Goal: Information Seeking & Learning: Learn about a topic

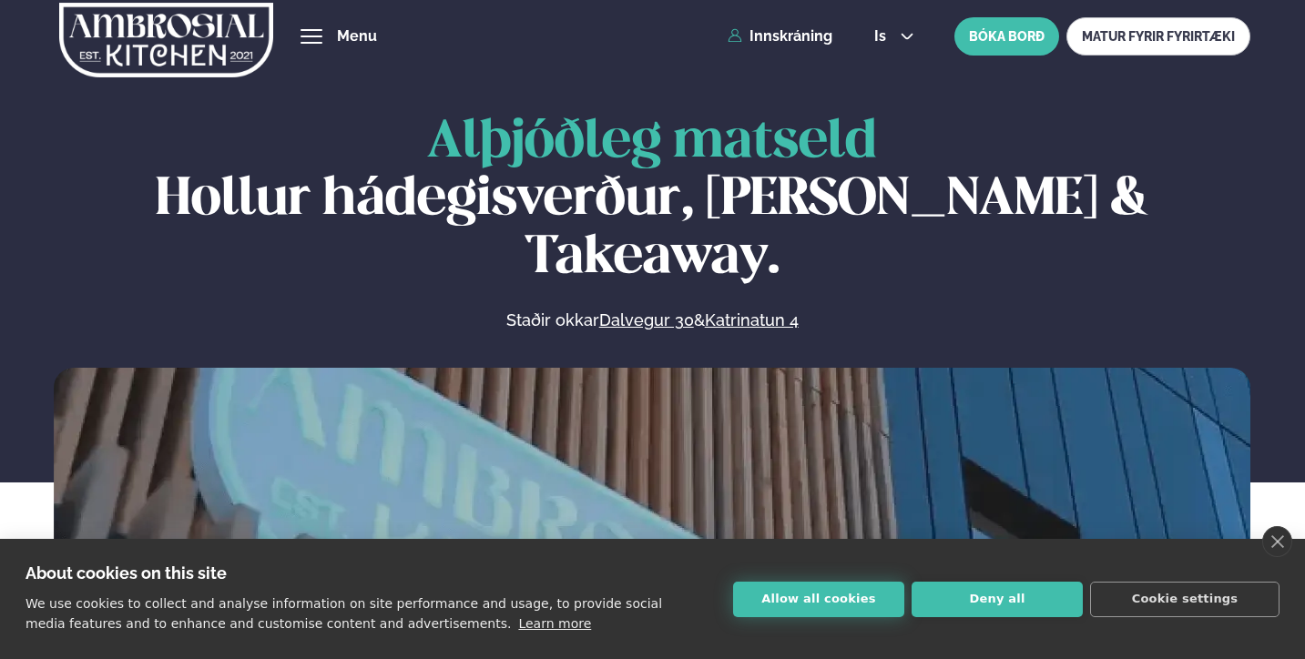
click at [829, 607] on button "Allow all cookies" at bounding box center [818, 600] width 171 height 36
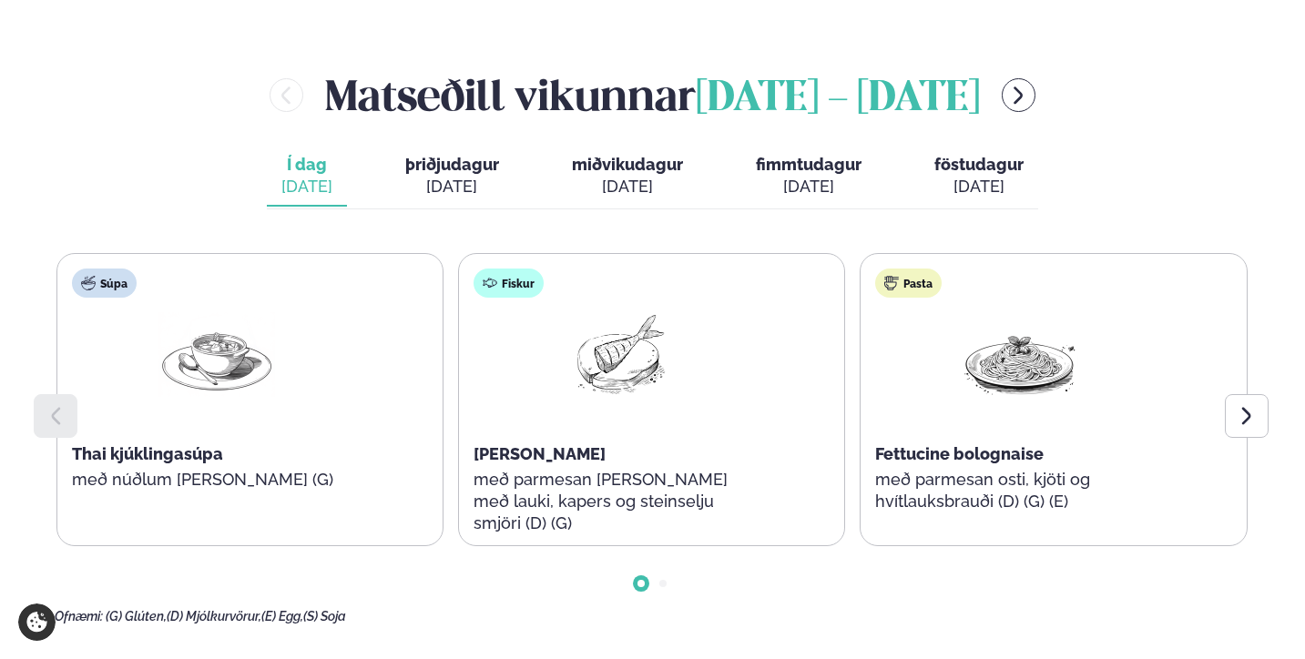
scroll to position [815, 0]
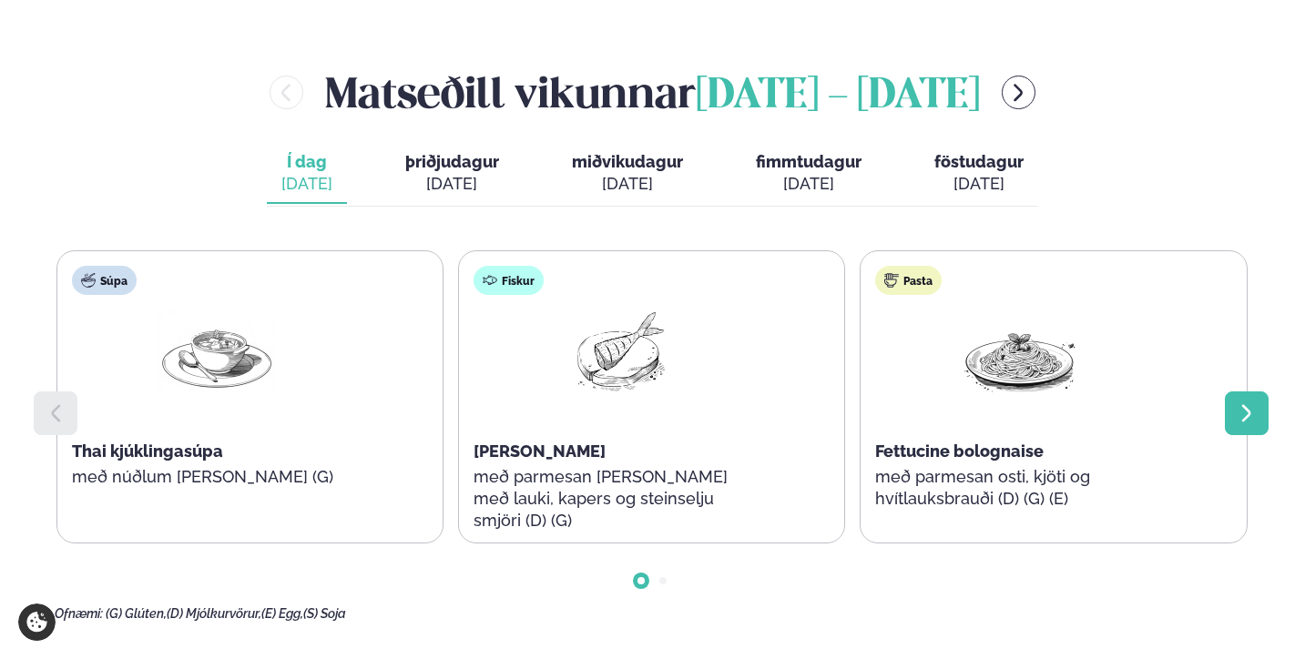
click at [1244, 405] on icon at bounding box center [1246, 413] width 9 height 17
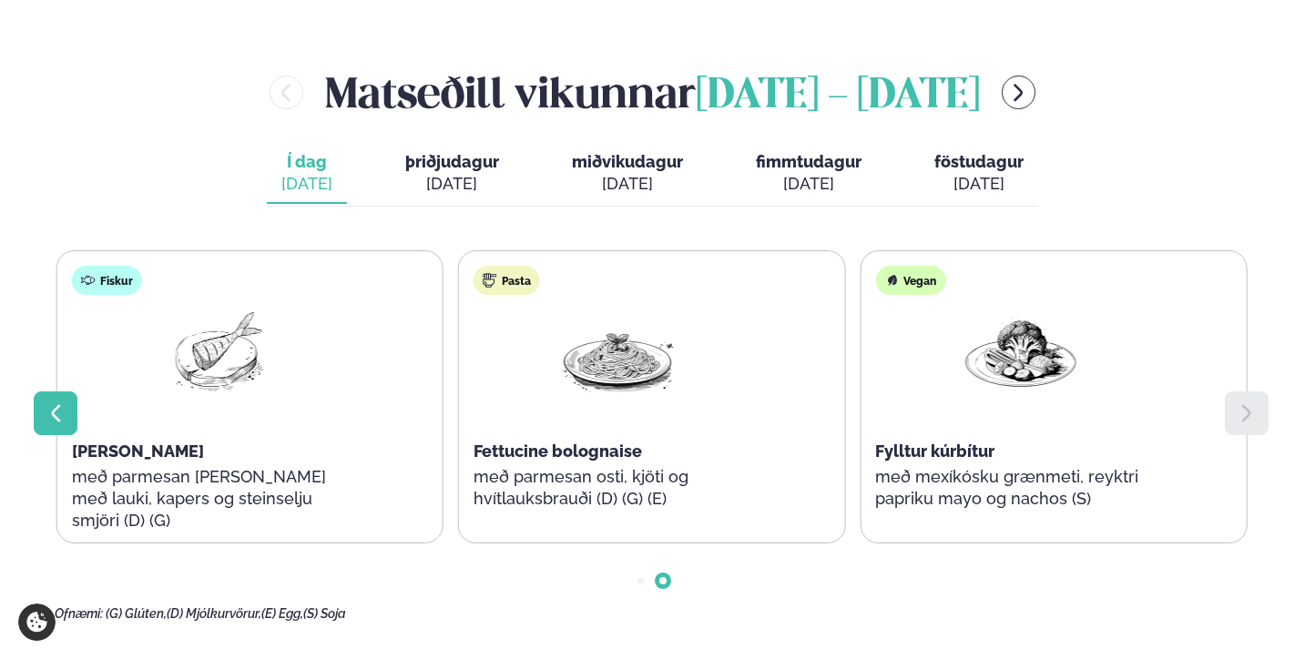
click at [68, 392] on div at bounding box center [56, 414] width 44 height 44
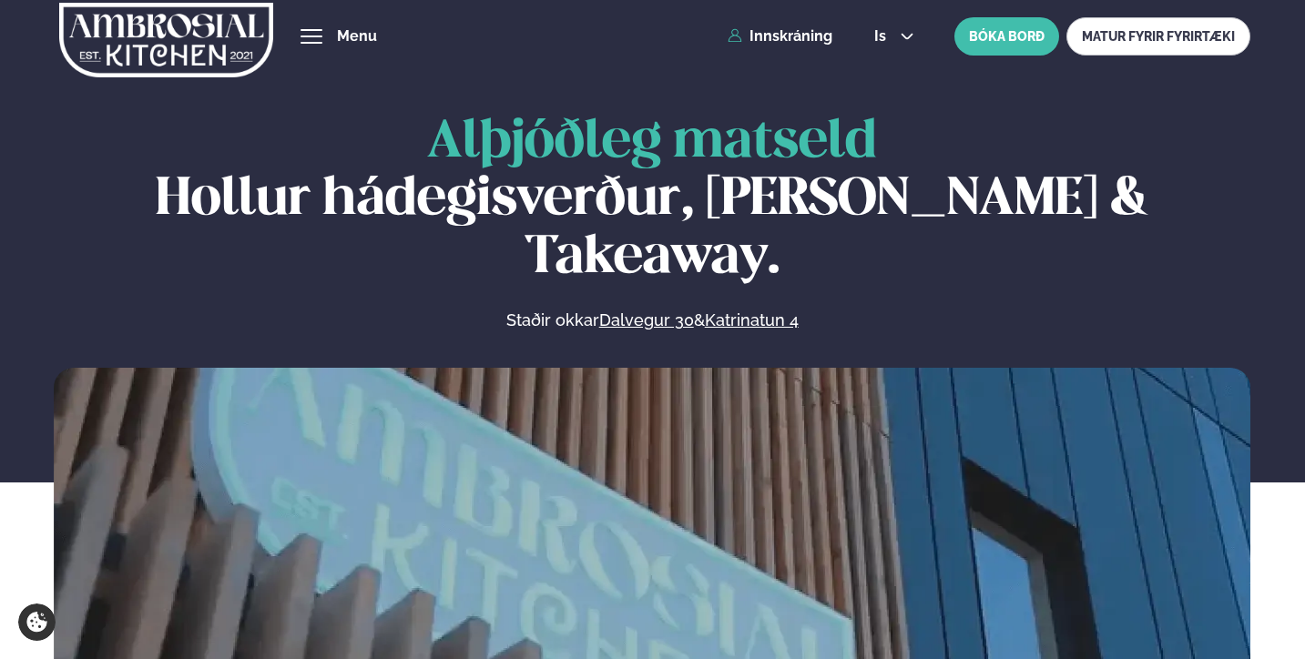
scroll to position [0, 0]
click at [304, 37] on div "hamburger" at bounding box center [312, 36] width 22 height 15
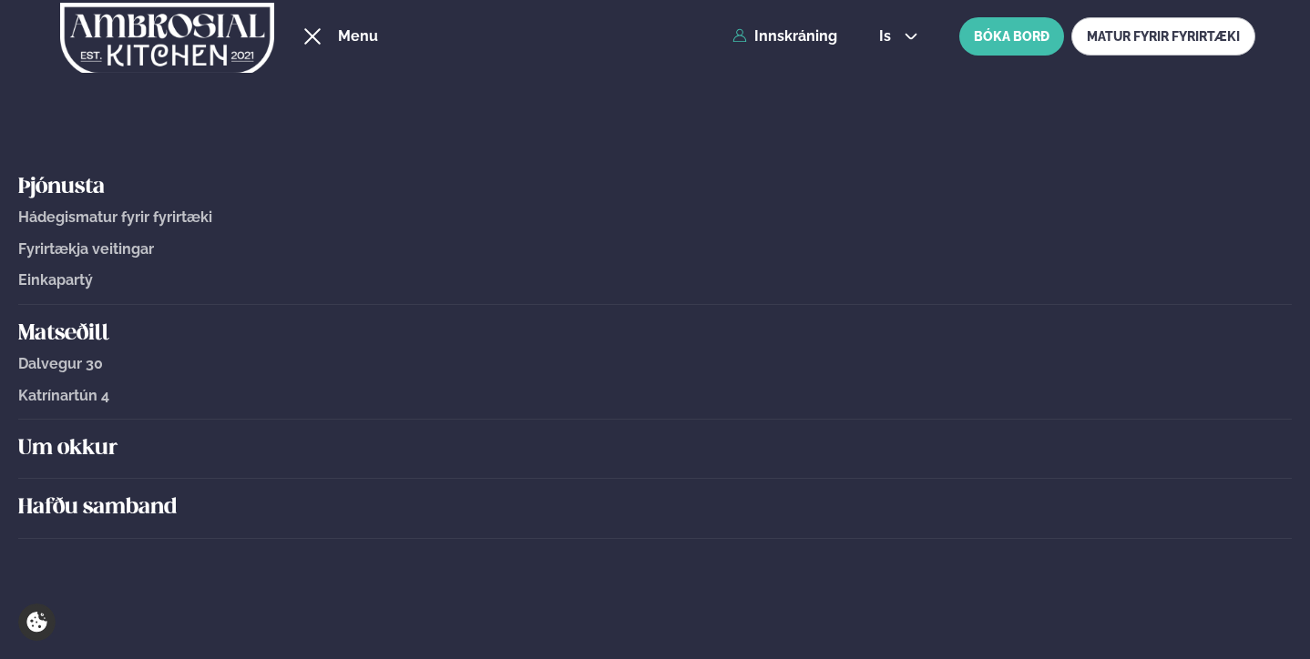
click at [140, 226] on span "Hádegismatur fyrir fyrirtæki" at bounding box center [115, 217] width 194 height 17
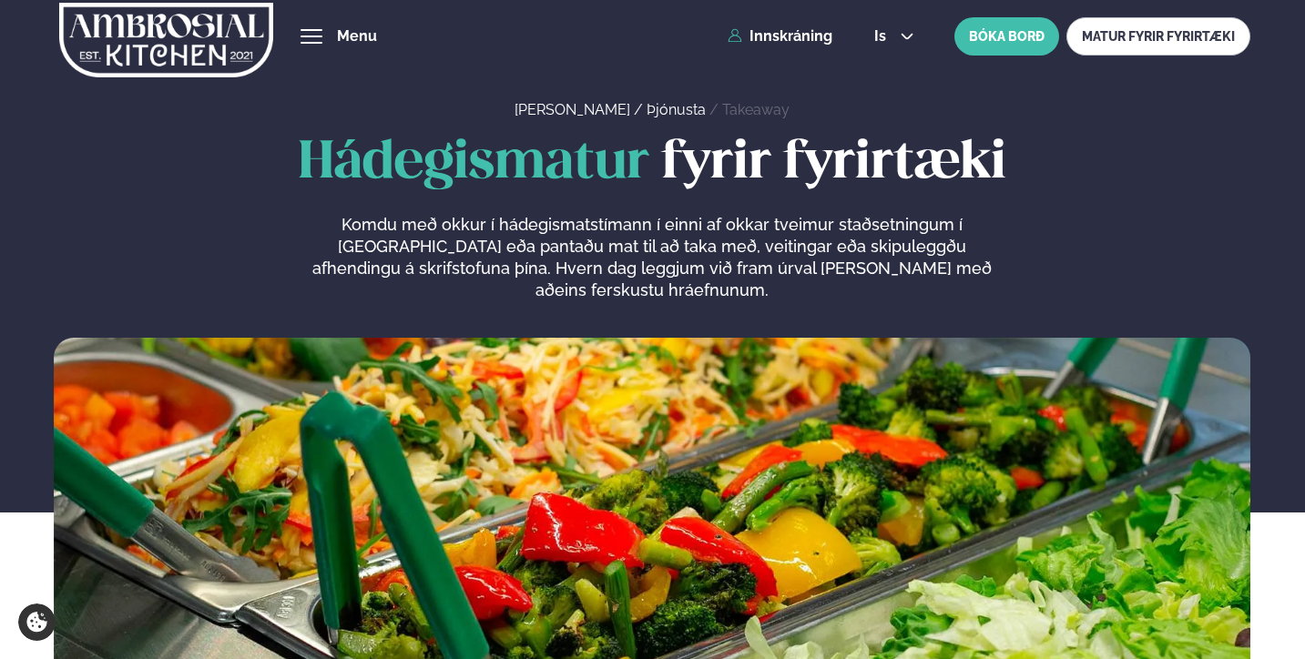
click at [297, 38] on div "Þjónusta Hádegismatur fyrir fyrirtæki Fyrirtækja veitingar Einkapartý Matseðill…" at bounding box center [652, 36] width 1305 height 73
click at [318, 45] on button "hamburger" at bounding box center [312, 37] width 22 height 22
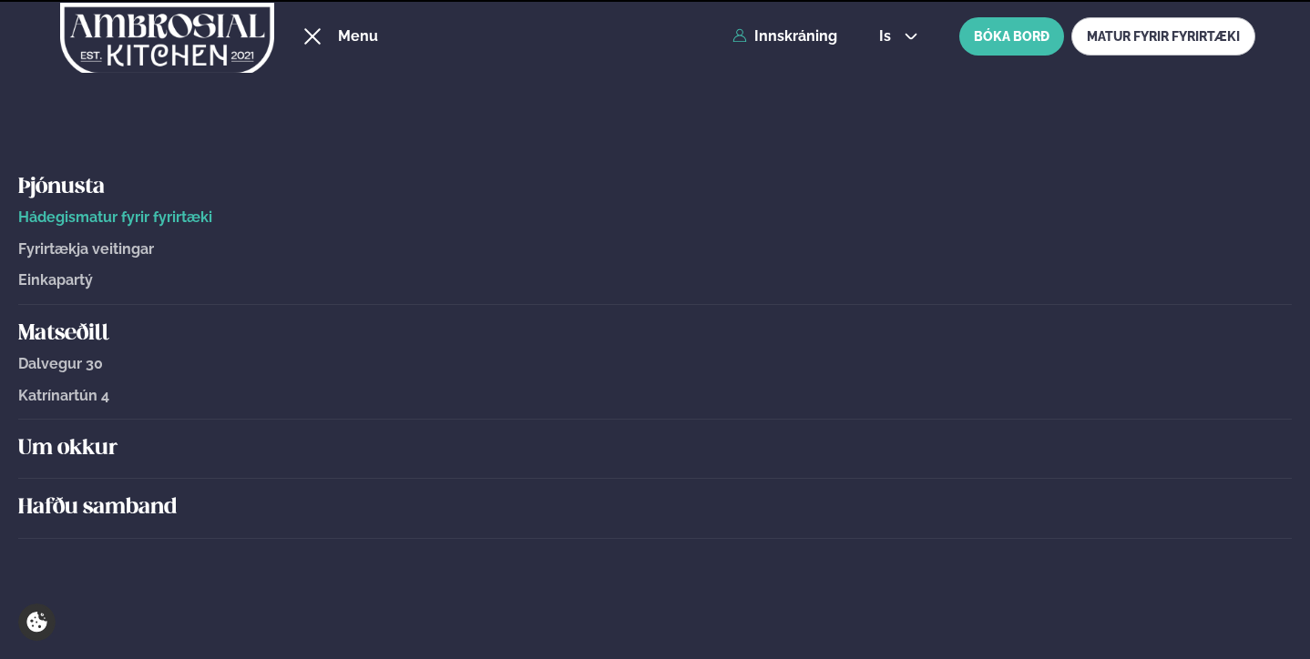
click at [89, 190] on h5 "Þjónusta" at bounding box center [654, 187] width 1273 height 29
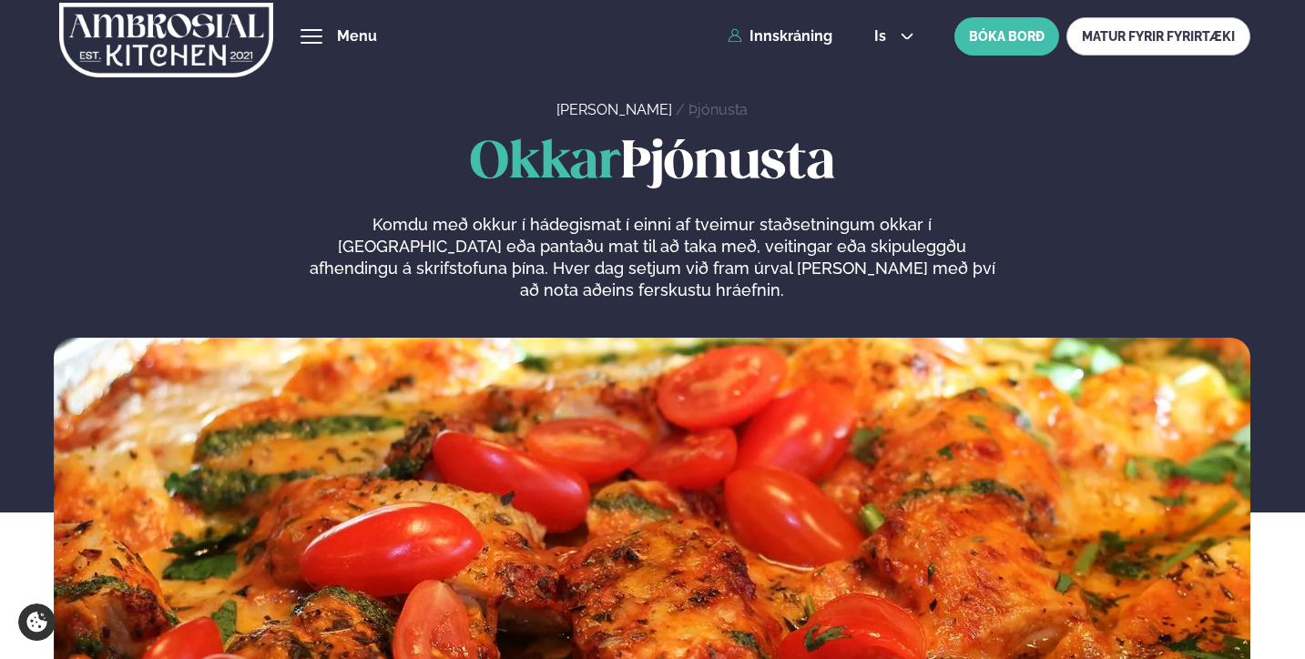
click at [310, 36] on span "hamburger" at bounding box center [312, 37] width 22 height 2
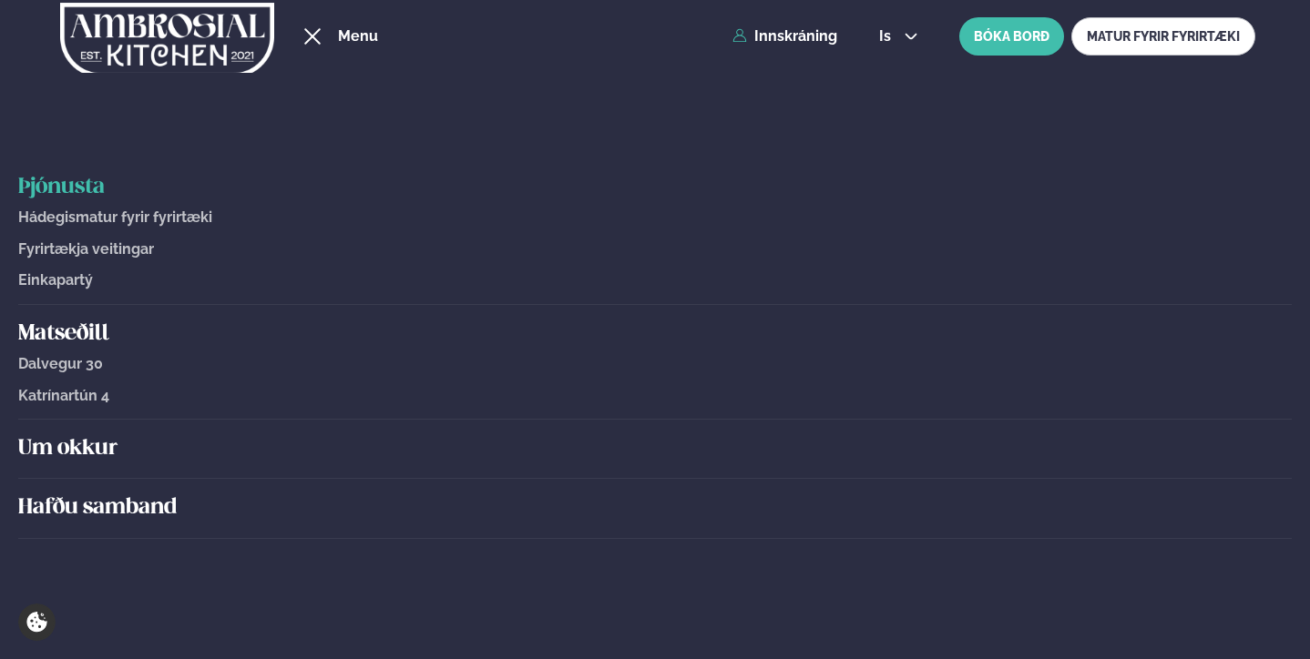
click at [350, 46] on div "Þjónusta Hádegismatur fyrir fyrirtæki Fyrirtækja veitingar Einkapartý Matseðill…" at bounding box center [655, 36] width 1310 height 73
click at [310, 30] on span "hamburger" at bounding box center [312, 30] width 22 height 2
